Goal: Task Accomplishment & Management: Use online tool/utility

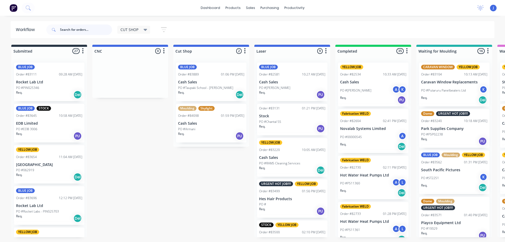
click at [82, 30] on input "text" at bounding box center [86, 29] width 52 height 11
type input "84117"
click at [91, 32] on input "text" at bounding box center [86, 29] width 52 height 11
type input "84117"
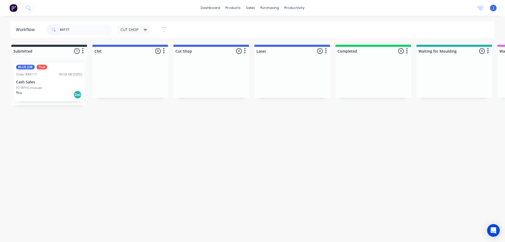
click at [40, 72] on div "BLUE JOB Paid Order #84117 09:58 AM [DATE] Cash Sales PO #PHS Innovate Req. Del" at bounding box center [49, 82] width 70 height 39
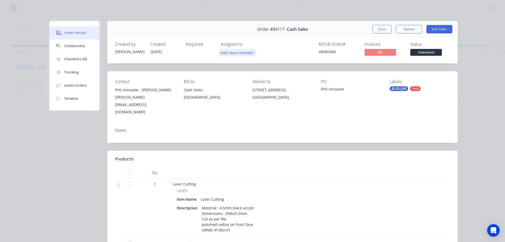
click at [235, 52] on button "Add team member" at bounding box center [237, 52] width 39 height 7
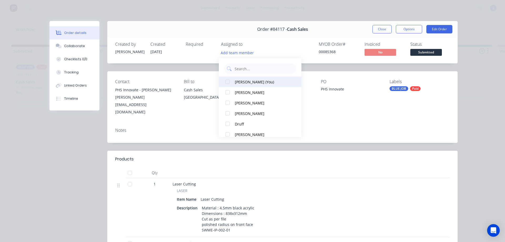
click at [240, 78] on button "[PERSON_NAME] (You)" at bounding box center [260, 81] width 83 height 11
click at [375, 31] on button "Close" at bounding box center [381, 29] width 19 height 8
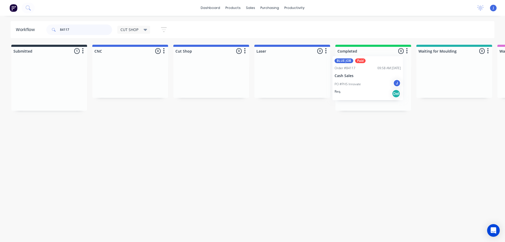
drag, startPoint x: 51, startPoint y: 92, endPoint x: 377, endPoint y: 83, distance: 325.8
